Goal: Task Accomplishment & Management: Complete application form

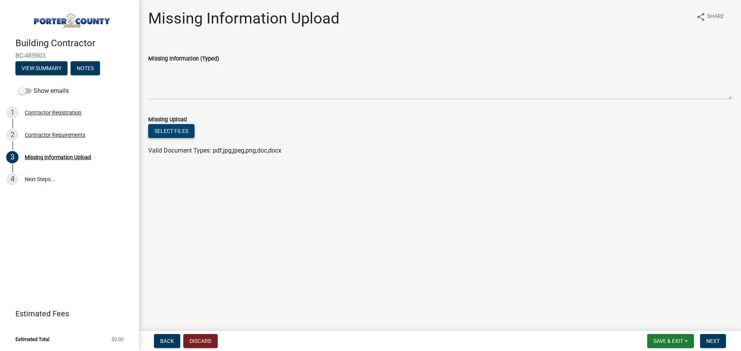
click at [179, 130] on button "Select files" at bounding box center [171, 131] width 46 height 14
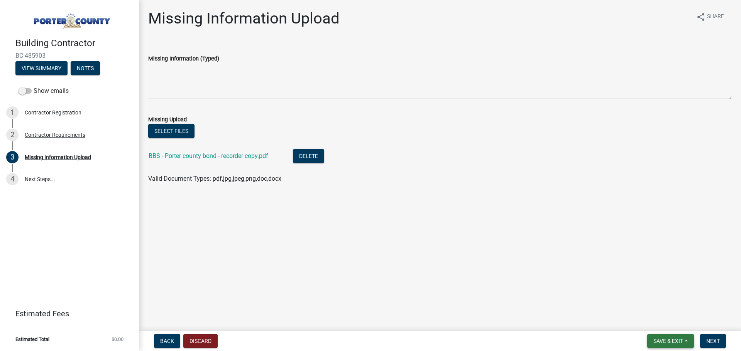
click at [674, 341] on span "Save & Exit" at bounding box center [668, 341] width 30 height 6
click at [658, 301] on button "Save" at bounding box center [663, 303] width 62 height 19
click at [665, 338] on span "Save & Exit" at bounding box center [668, 341] width 30 height 6
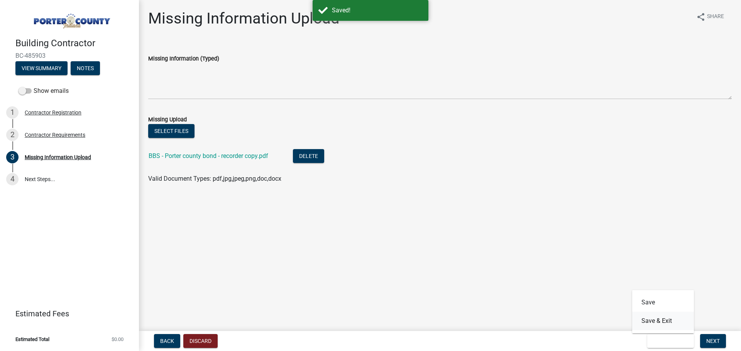
click at [655, 318] on button "Save & Exit" at bounding box center [663, 321] width 62 height 19
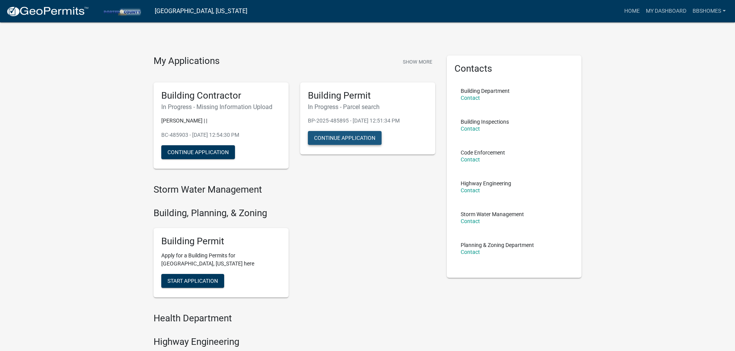
click at [338, 143] on button "Continue Application" at bounding box center [345, 138] width 74 height 14
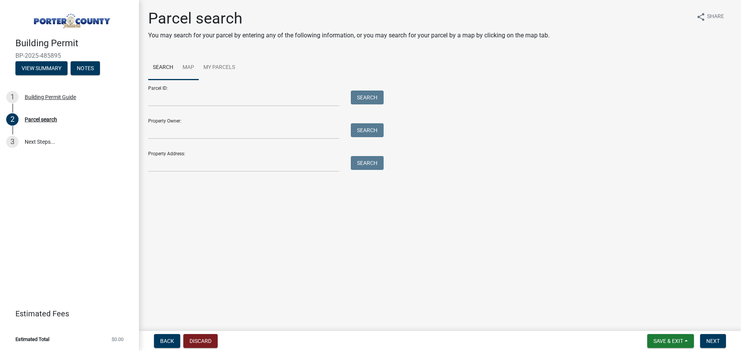
click at [187, 69] on link "Map" at bounding box center [188, 68] width 21 height 25
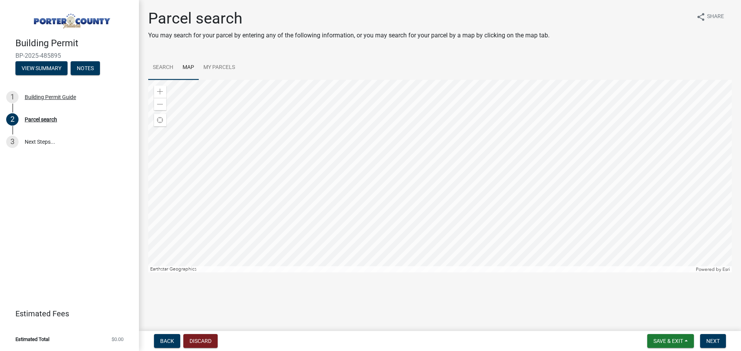
click at [166, 66] on link "Search" at bounding box center [163, 68] width 30 height 25
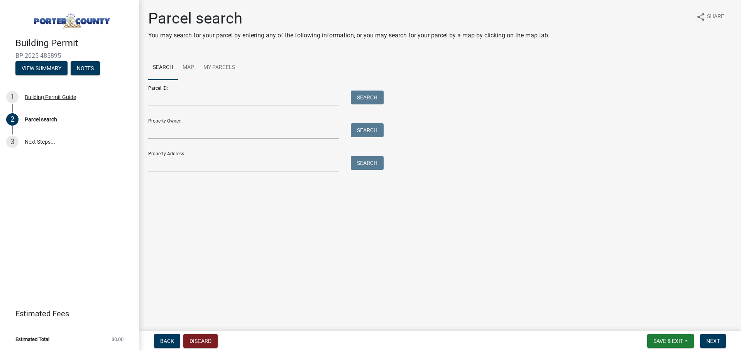
click at [282, 242] on main "Parcel search You may search for your parcel by entering any of the following i…" at bounding box center [440, 164] width 602 height 328
